Goal: Information Seeking & Learning: Learn about a topic

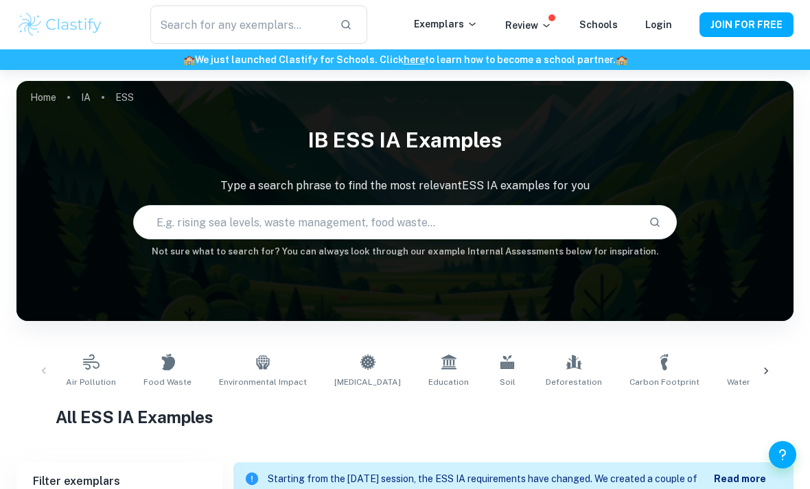
scroll to position [437, 0]
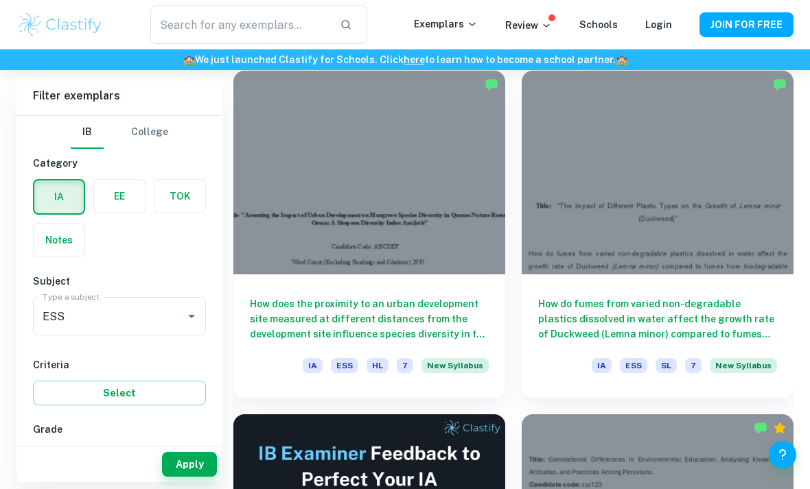
click at [467, 226] on div at bounding box center [369, 173] width 272 height 204
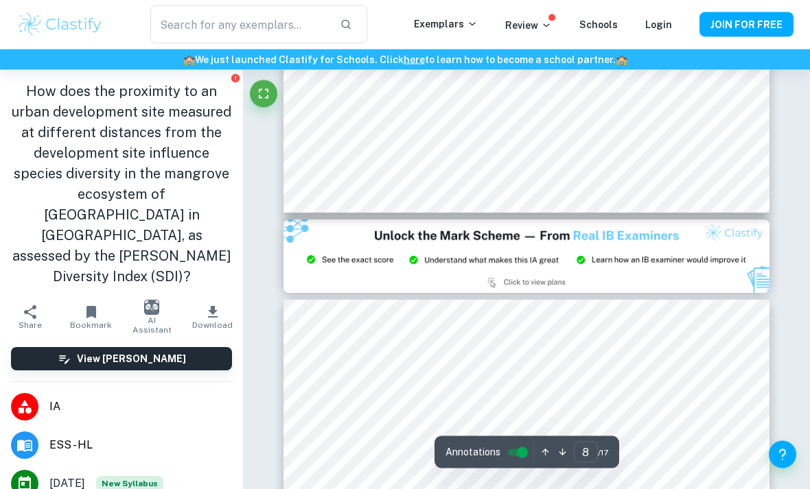
type input "9"
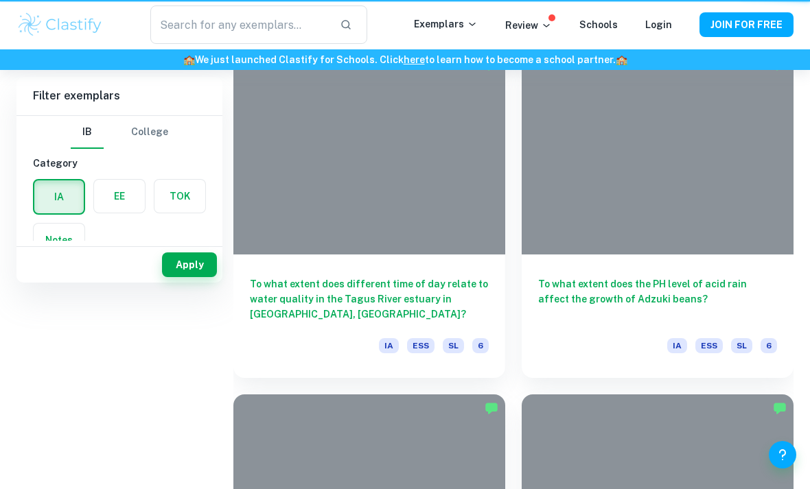
scroll to position [481, 0]
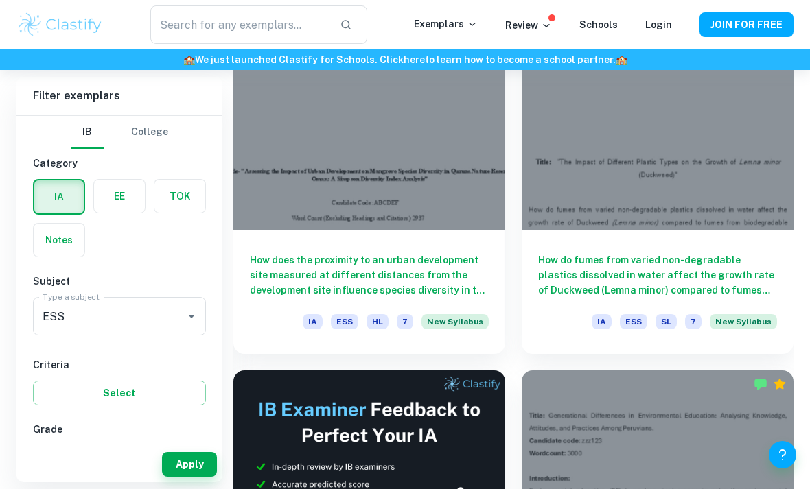
click at [692, 166] on div at bounding box center [658, 129] width 272 height 204
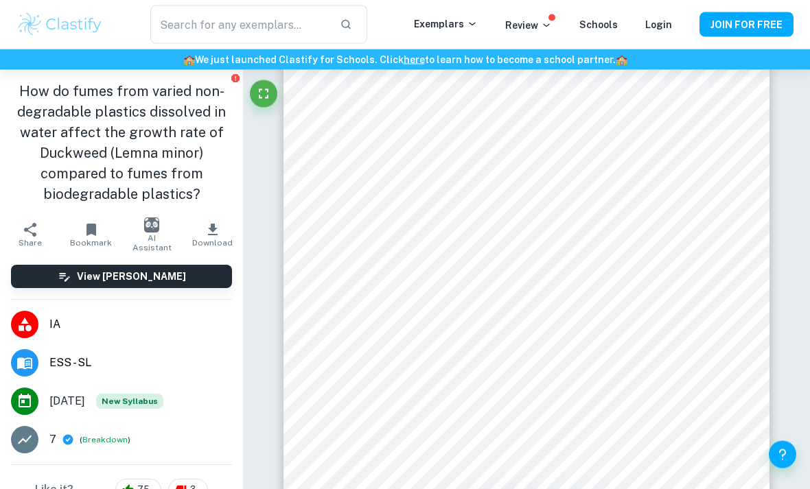
scroll to position [4642, 0]
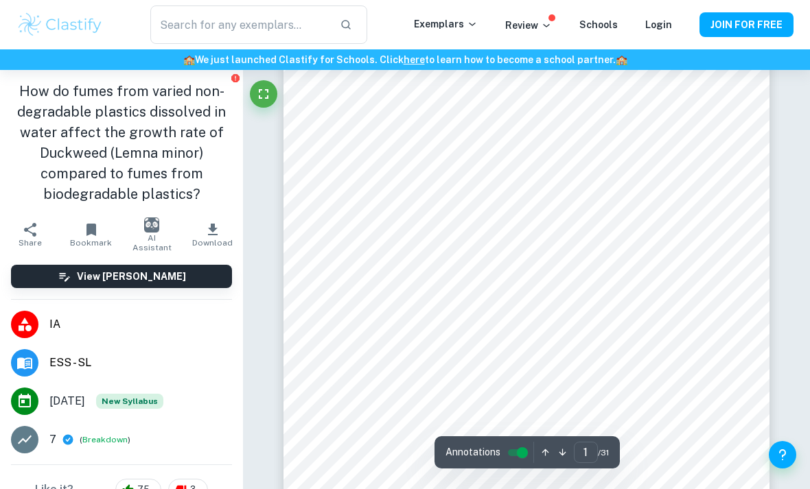
type input "6"
